Goal: Find specific page/section: Find specific page/section

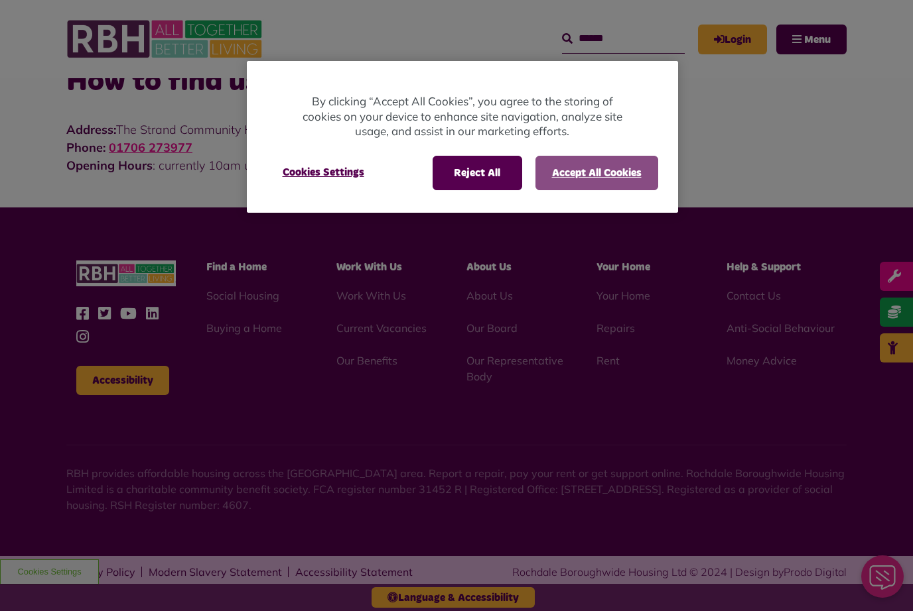
click at [576, 178] on button "Accept All Cookies" at bounding box center [596, 173] width 123 height 34
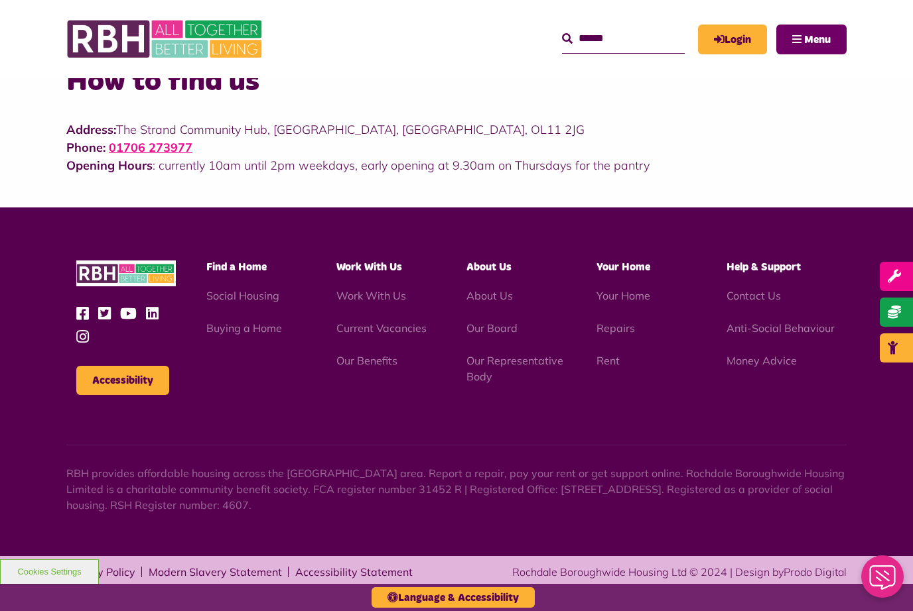
click at [809, 42] on span "Menu" at bounding box center [817, 39] width 27 height 11
